Goal: Ask a question: Seek information or help from site administrators or community

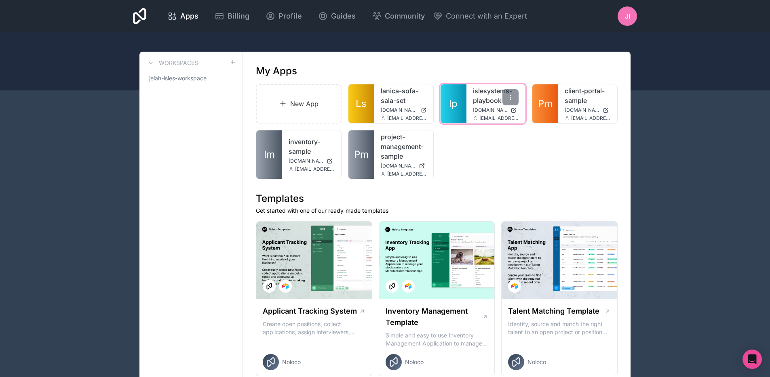
click at [465, 116] on link "Ip" at bounding box center [453, 103] width 26 height 39
click at [234, 12] on span "Billing" at bounding box center [238, 16] width 22 height 11
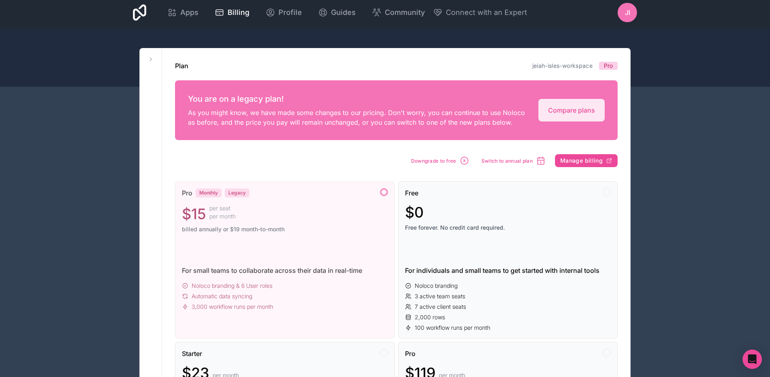
scroll to position [2, 0]
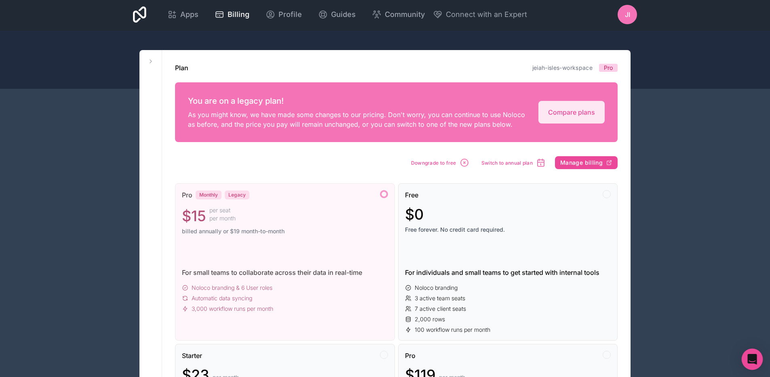
click at [751, 364] on icon "Open Intercom Messenger" at bounding box center [752, 359] width 11 height 11
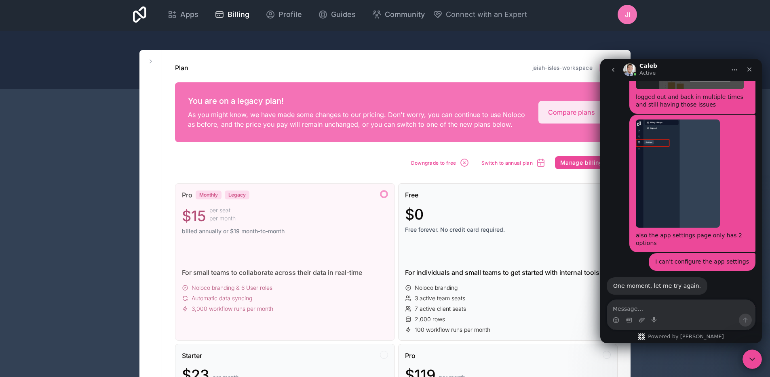
scroll to position [1586, 0]
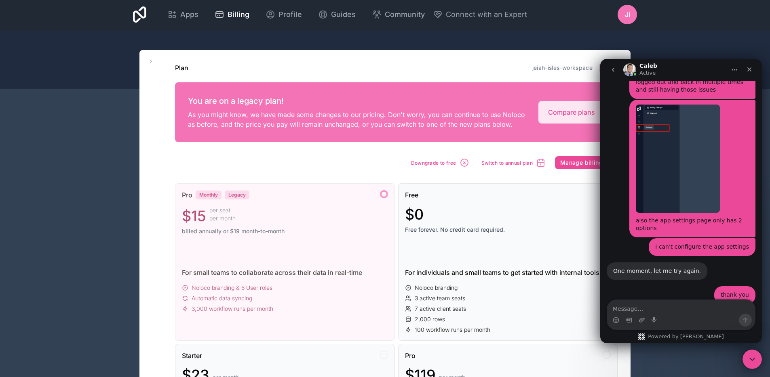
click at [657, 311] on textarea "Message…" at bounding box center [681, 307] width 148 height 14
type textarea "I see this update"
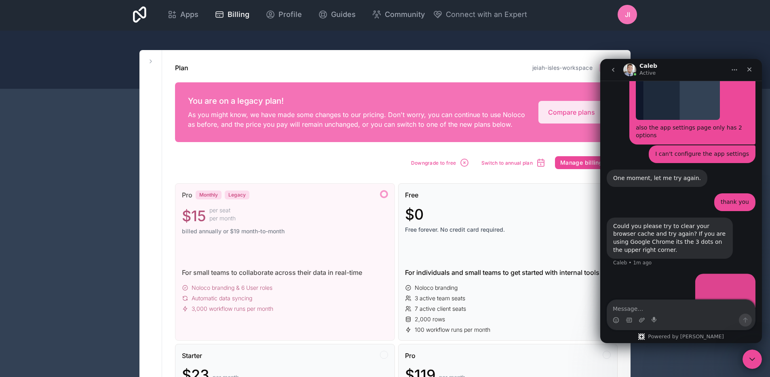
scroll to position [1681, 0]
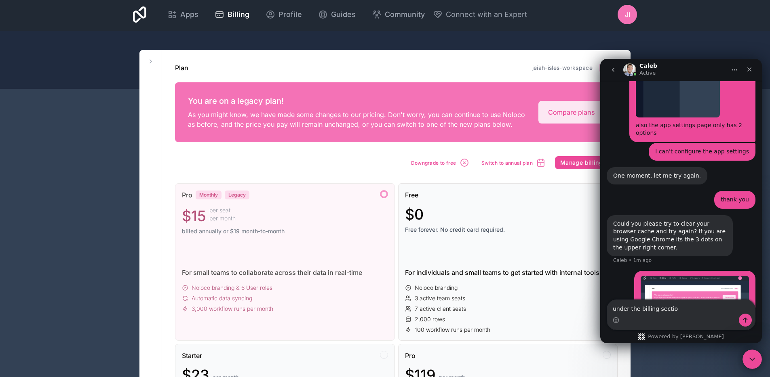
type textarea "under the billing section"
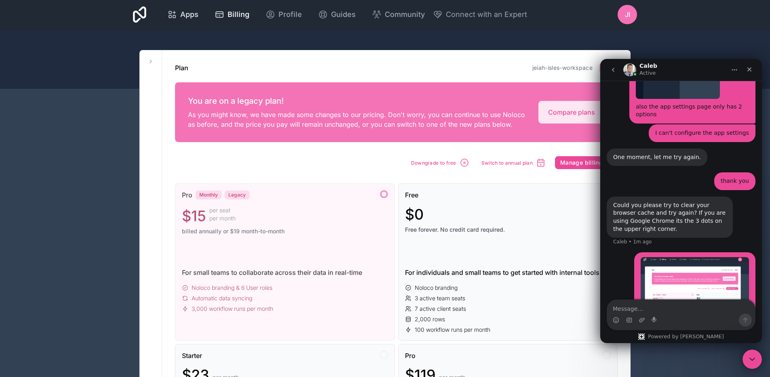
click at [176, 15] on icon at bounding box center [172, 15] width 10 height 10
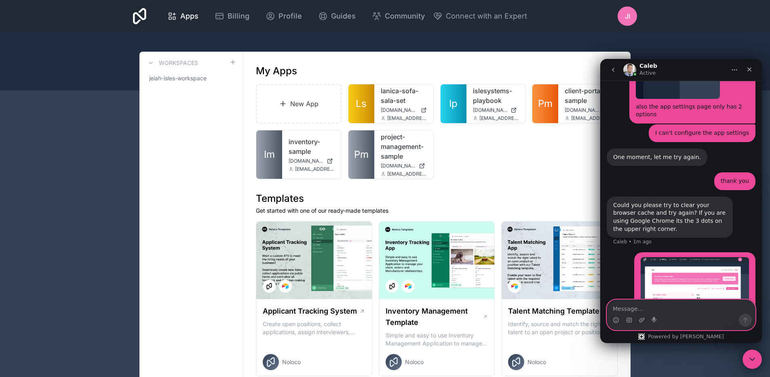
click at [647, 310] on textarea "Message…" at bounding box center [681, 307] width 148 height 14
type textarea "but will I get charged $15?"
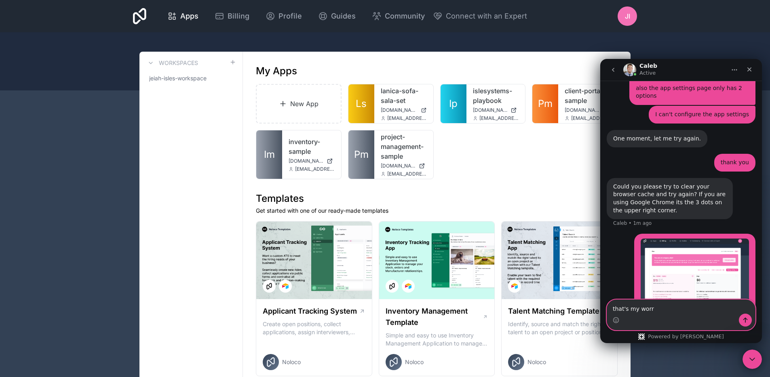
type textarea "that's my worry"
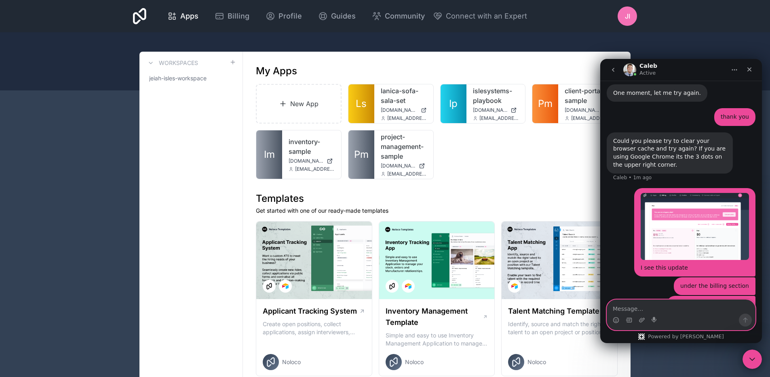
scroll to position [1767, 0]
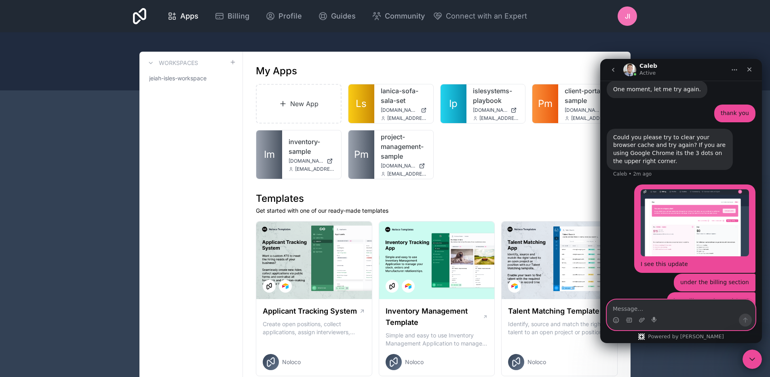
click at [640, 309] on textarea "Message…" at bounding box center [681, 307] width 148 height 14
type textarea "also my app settings is still 2 options"
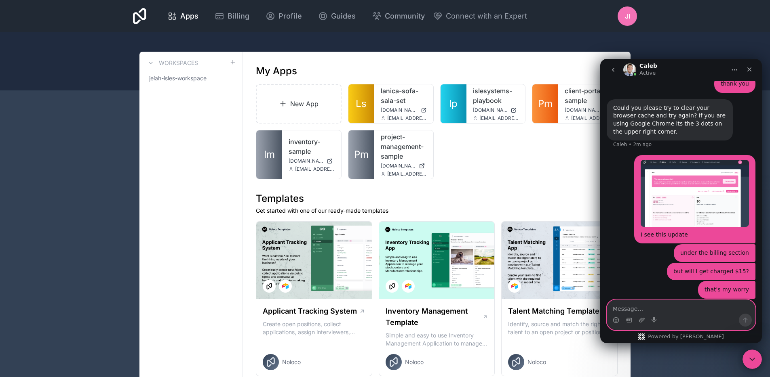
scroll to position [1837, 0]
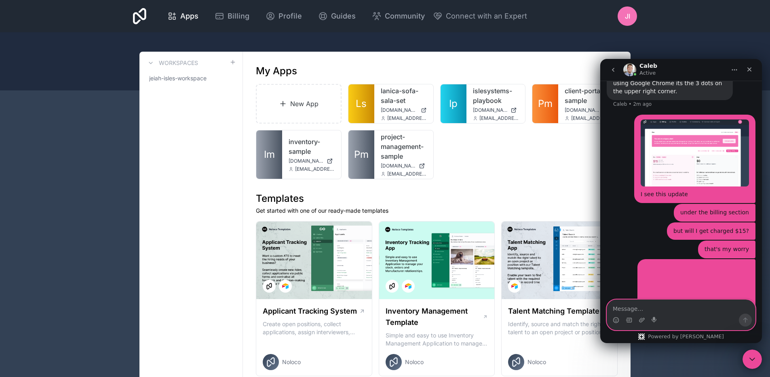
type textarea "s"
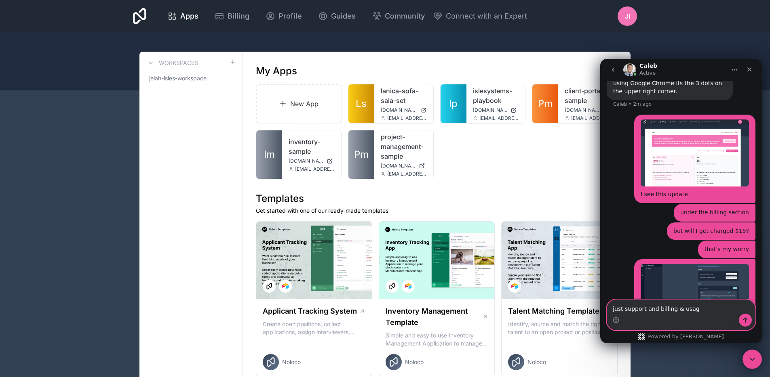
type textarea "just support and billing & usage"
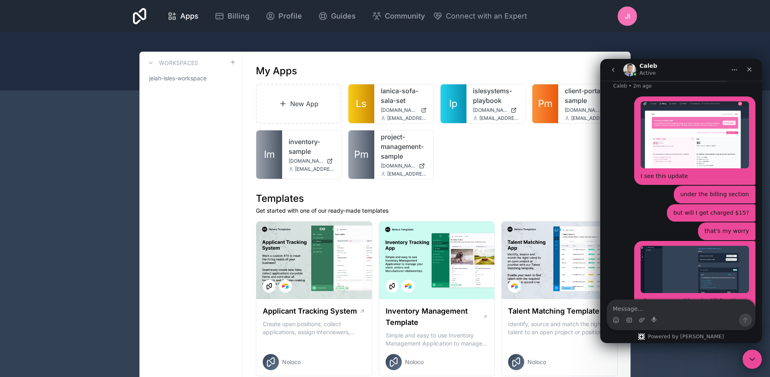
click at [678, 246] on img "Jeiah says…" at bounding box center [694, 269] width 108 height 47
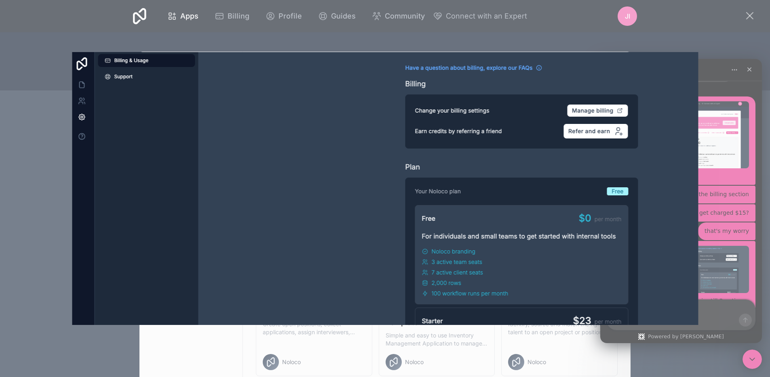
click at [717, 205] on div "Intercom messenger" at bounding box center [385, 188] width 770 height 377
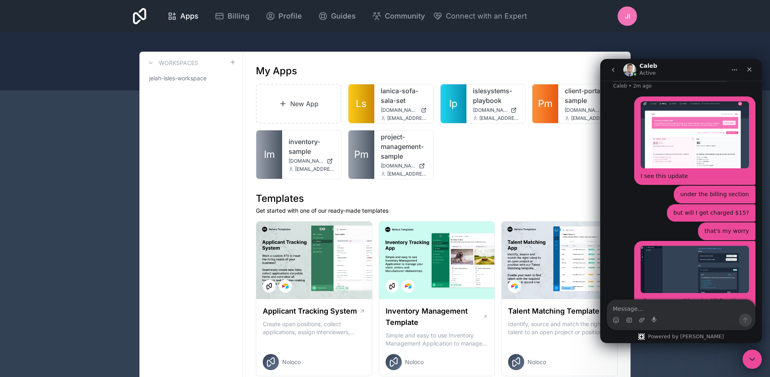
scroll to position [1824, 0]
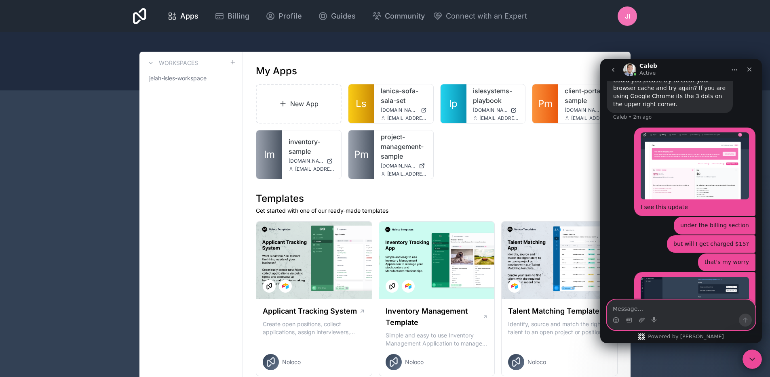
click at [614, 314] on textarea "Message…" at bounding box center [681, 307] width 148 height 14
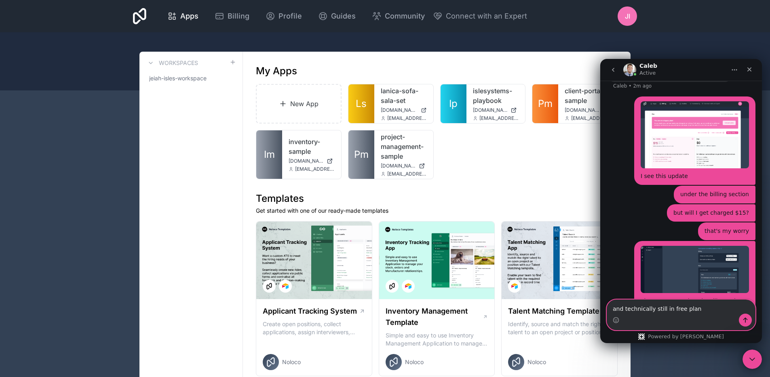
type textarea "and technically still in free plan"
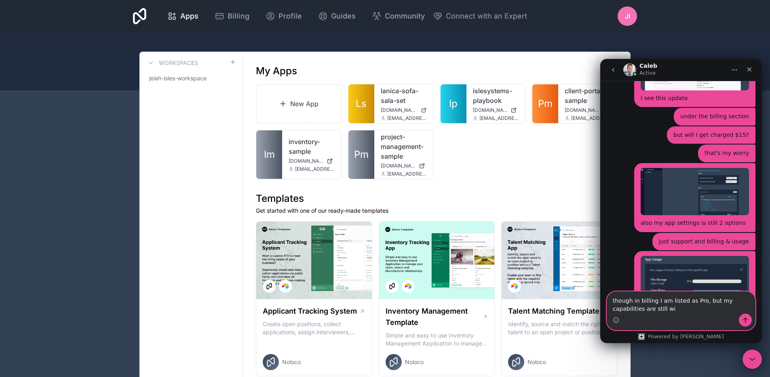
scroll to position [1965, 0]
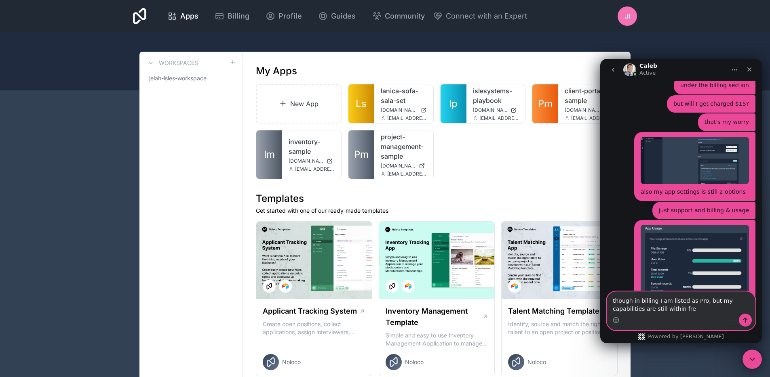
type textarea "though in billing I am listed as Pro, but my capabilities are still within free"
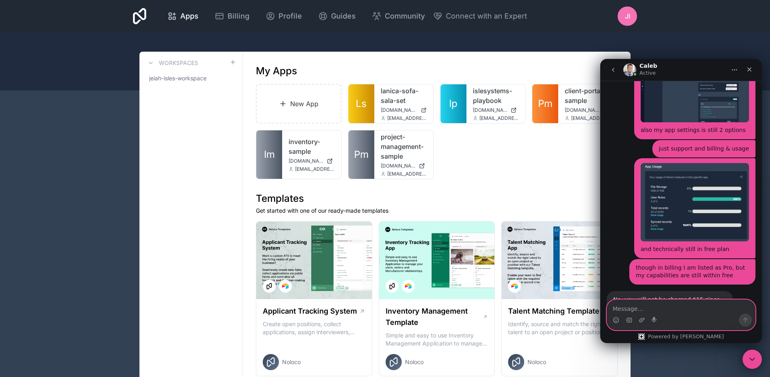
scroll to position [2018, 0]
type textarea "Thank you"
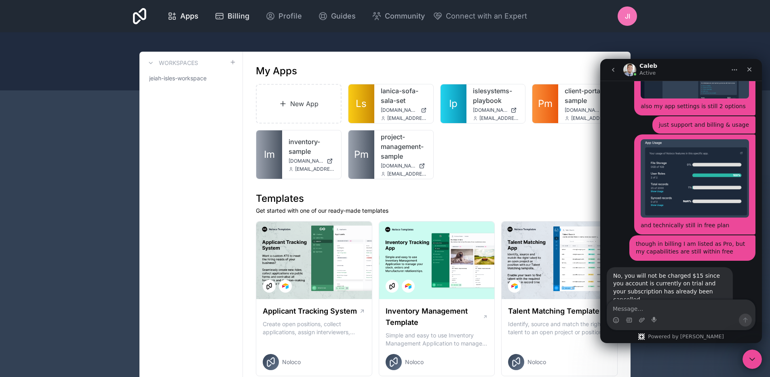
click at [243, 22] on link "Billing" at bounding box center [232, 16] width 48 height 18
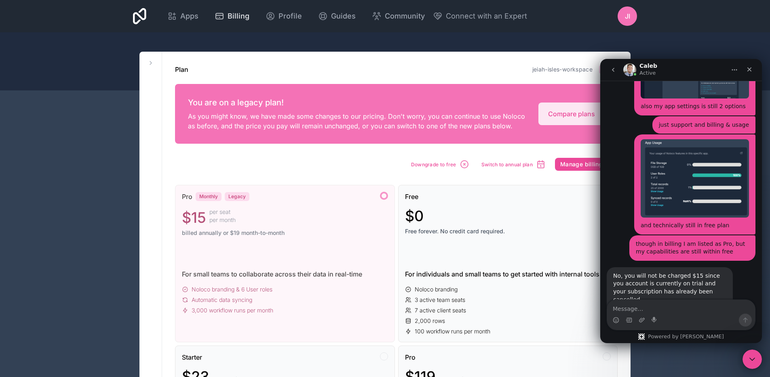
click at [242, 20] on span "Billing" at bounding box center [238, 16] width 22 height 11
click at [746, 69] on icon "Close" at bounding box center [749, 69] width 6 height 6
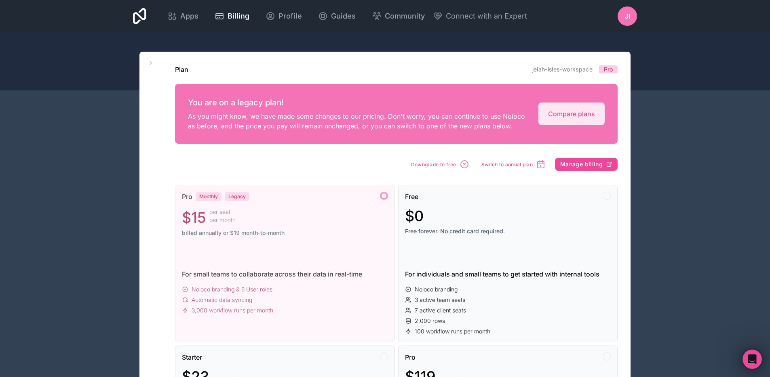
scroll to position [2042, 0]
click at [421, 125] on p "As you might know, we have made some changes to our pricing. Don't worry, you c…" at bounding box center [358, 121] width 341 height 19
click at [183, 16] on span "Apps" at bounding box center [189, 16] width 18 height 11
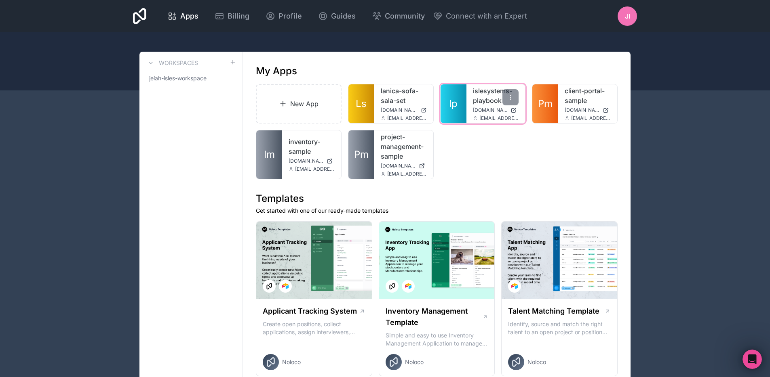
click at [489, 107] on span "islesystems-playbook.noloco.co" at bounding box center [490, 110] width 35 height 6
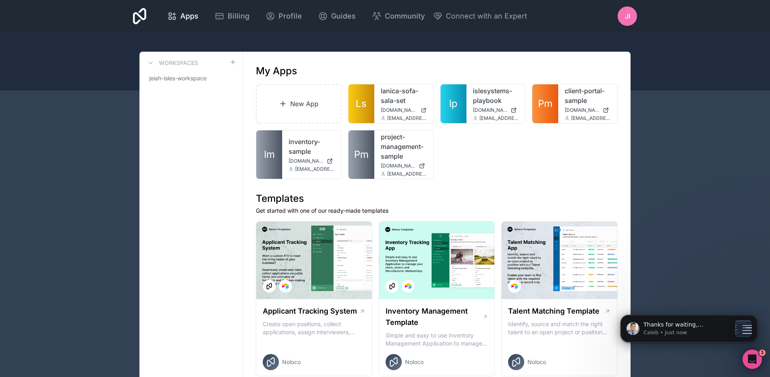
scroll to position [2192, 0]
click at [699, 331] on p "Caleb • Just now" at bounding box center [686, 332] width 87 height 7
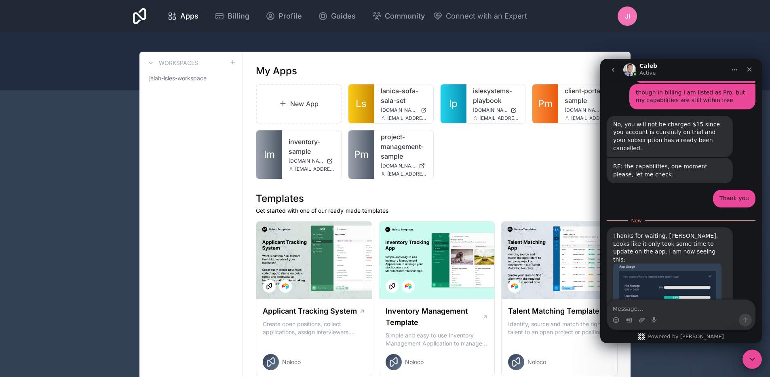
scroll to position [2205, 0]
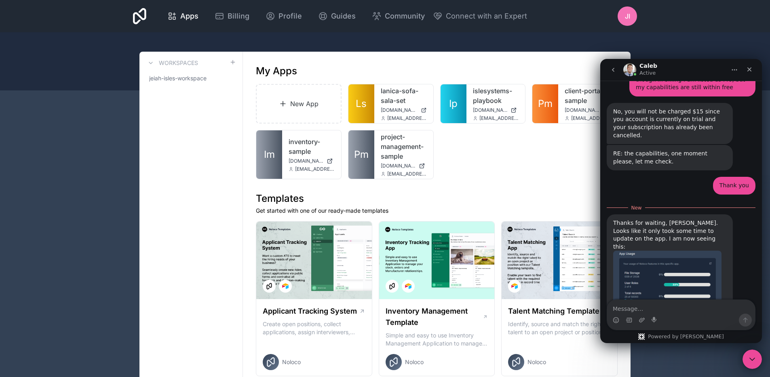
click at [699, 314] on div "Intercom messenger" at bounding box center [681, 320] width 148 height 13
click at [697, 310] on textarea "Message…" at bounding box center [681, 307] width 148 height 14
type textarea "checking on my end"
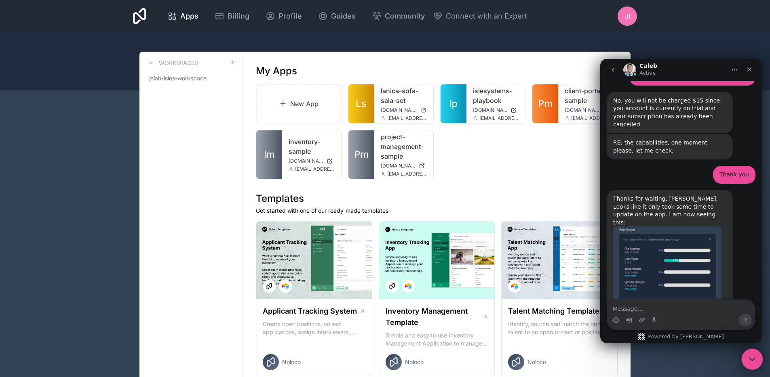
click at [746, 359] on icon "Close Intercom Messenger" at bounding box center [751, 359] width 10 height 10
